Goal: Transaction & Acquisition: Purchase product/service

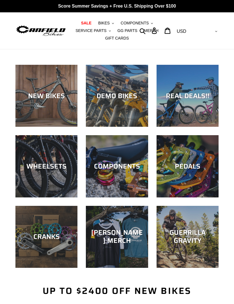
click at [111, 23] on button "BIKES .cls-1{fill:#231f20}" at bounding box center [105, 23] width 21 height 8
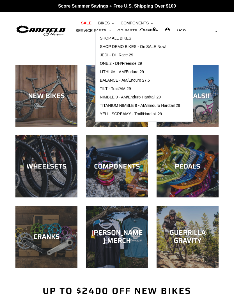
click at [129, 89] on span "TILT - Trail/AM 29" at bounding box center [115, 89] width 31 height 5
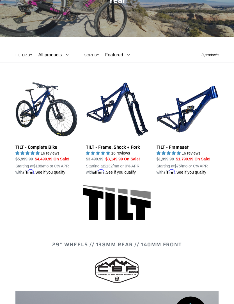
scroll to position [97, 0]
click at [193, 114] on link "TILT - Frameset" at bounding box center [188, 126] width 62 height 97
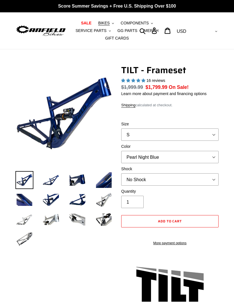
select select "highest-rating"
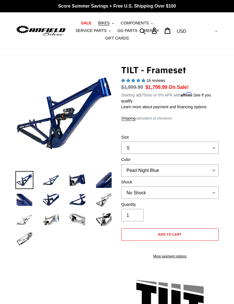
click at [48, 183] on img at bounding box center [51, 180] width 18 height 18
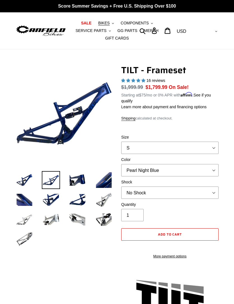
click at [53, 202] on img at bounding box center [51, 200] width 18 height 18
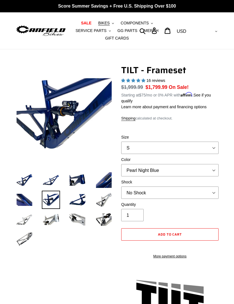
click at [21, 180] on img at bounding box center [24, 180] width 18 height 18
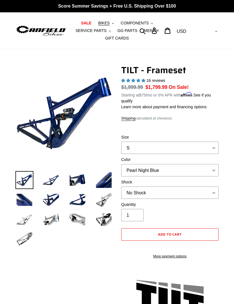
click at [47, 180] on img at bounding box center [51, 180] width 18 height 18
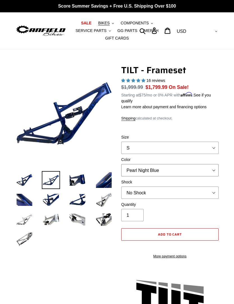
click at [212, 172] on select "Pearl Night Blue Stealth Silver" at bounding box center [169, 170] width 97 height 12
select select "Stealth Silver"
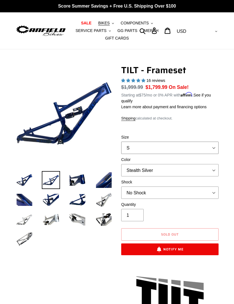
click at [201, 153] on select "S M L XL" at bounding box center [169, 148] width 97 height 12
select select "L"
click at [188, 172] on select "Pearl Night Blue Stealth Silver" at bounding box center [169, 170] width 97 height 12
select select "Pearl Night Blue"
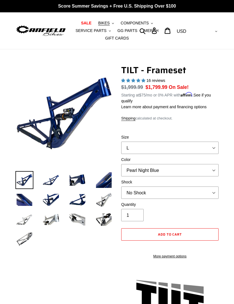
click at [96, 28] on span "SERVICE PARTS" at bounding box center [91, 30] width 31 height 5
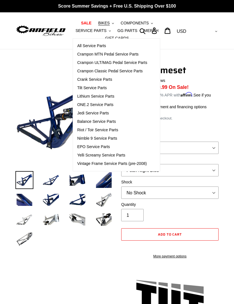
click at [99, 89] on span "Tilt Service Parts" at bounding box center [91, 88] width 29 height 5
click at [218, 101] on p "Starting at $75 /mo or 0% APR with Affirm . See if you qualify" at bounding box center [169, 97] width 97 height 13
